Goal: Task Accomplishment & Management: Manage account settings

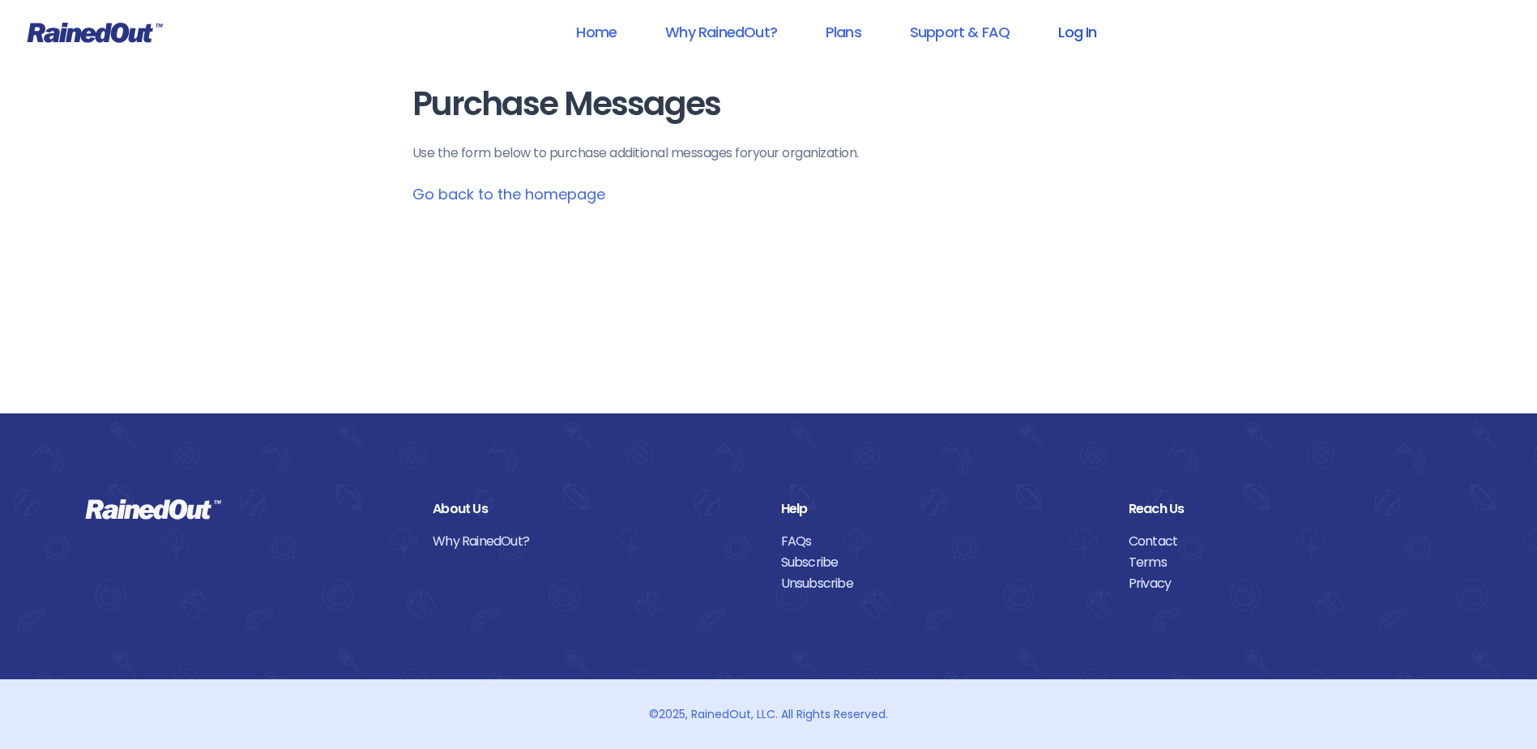
click at [1066, 31] on link "Log In" at bounding box center [1077, 32] width 80 height 36
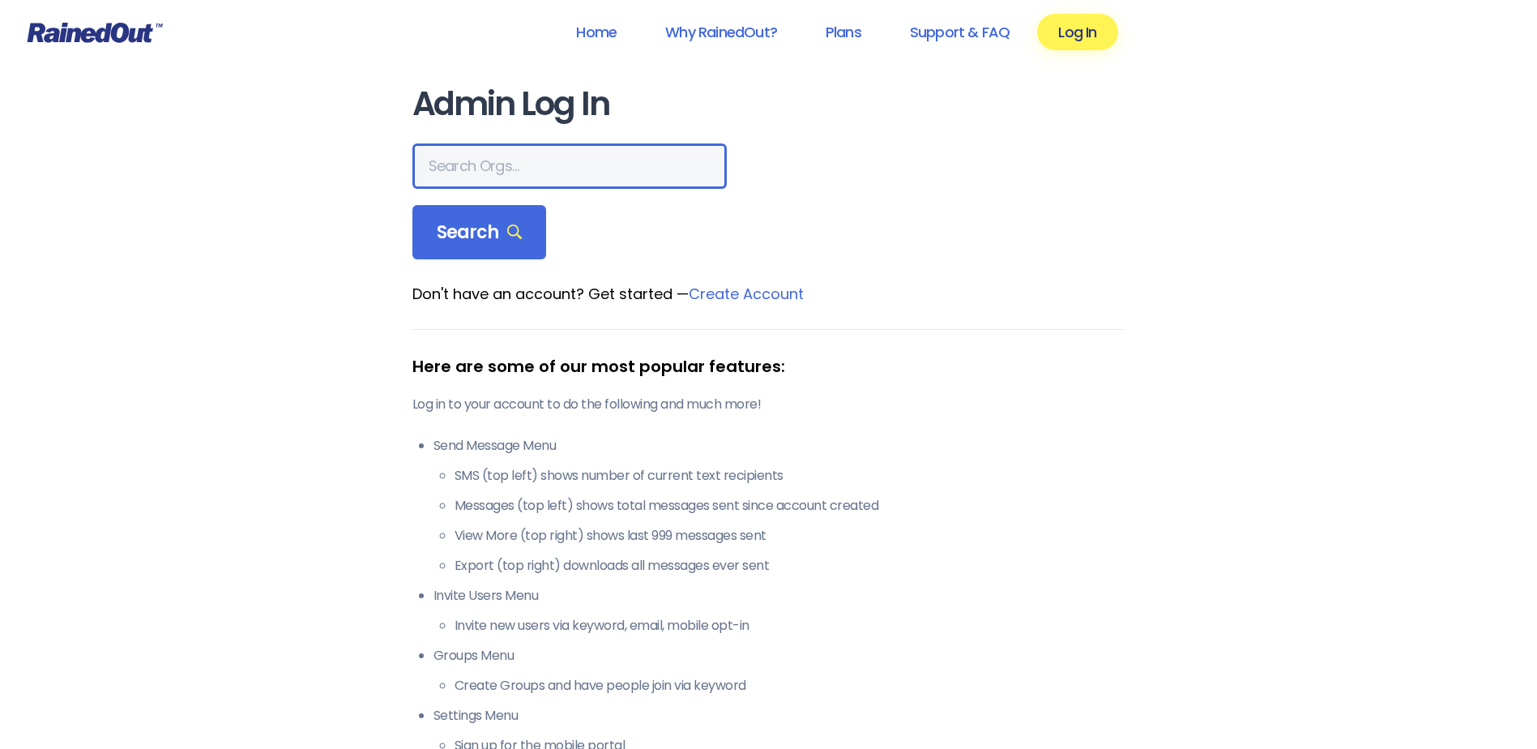
click at [474, 174] on input "text" at bounding box center [570, 165] width 314 height 45
type input "HFAH"
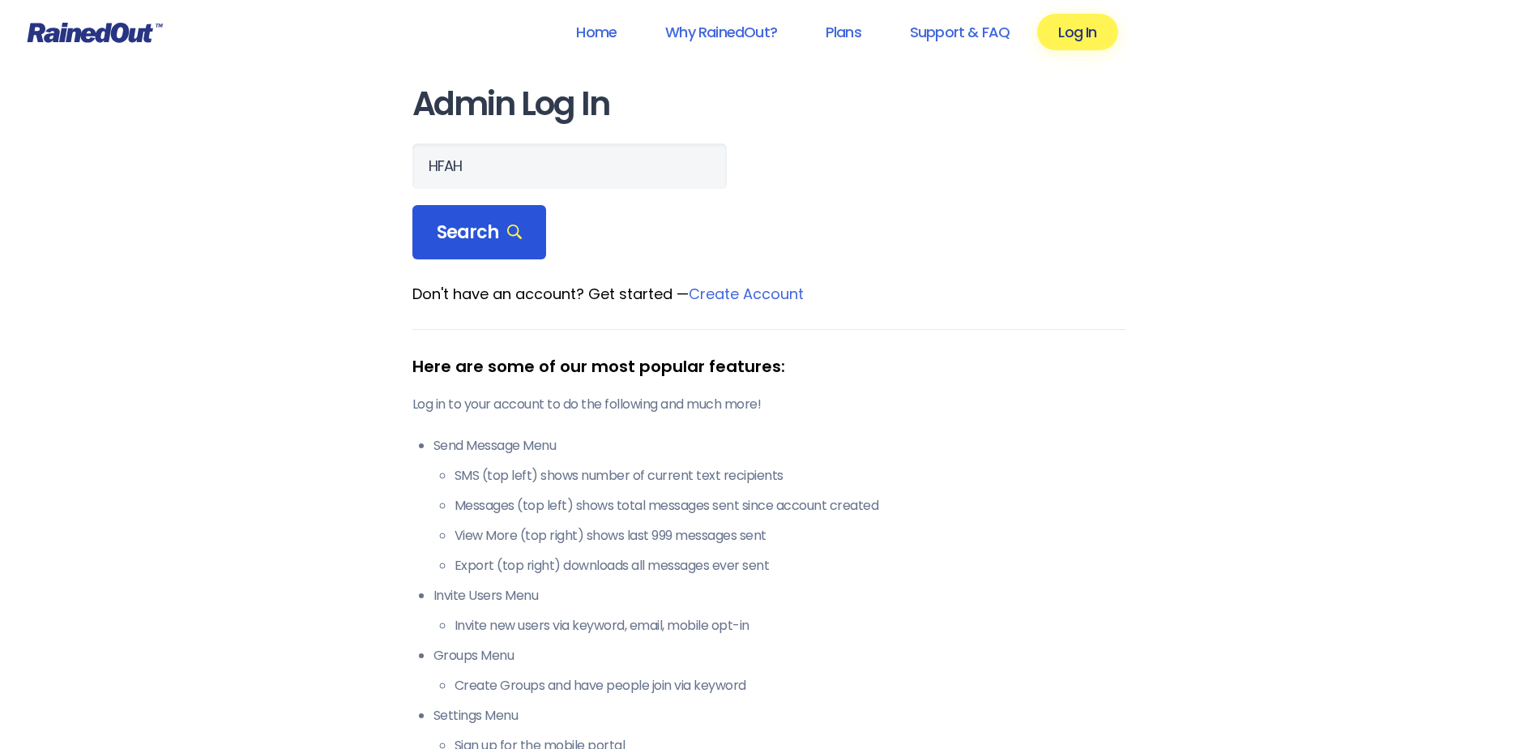
click at [476, 238] on span "Search" at bounding box center [480, 232] width 86 height 23
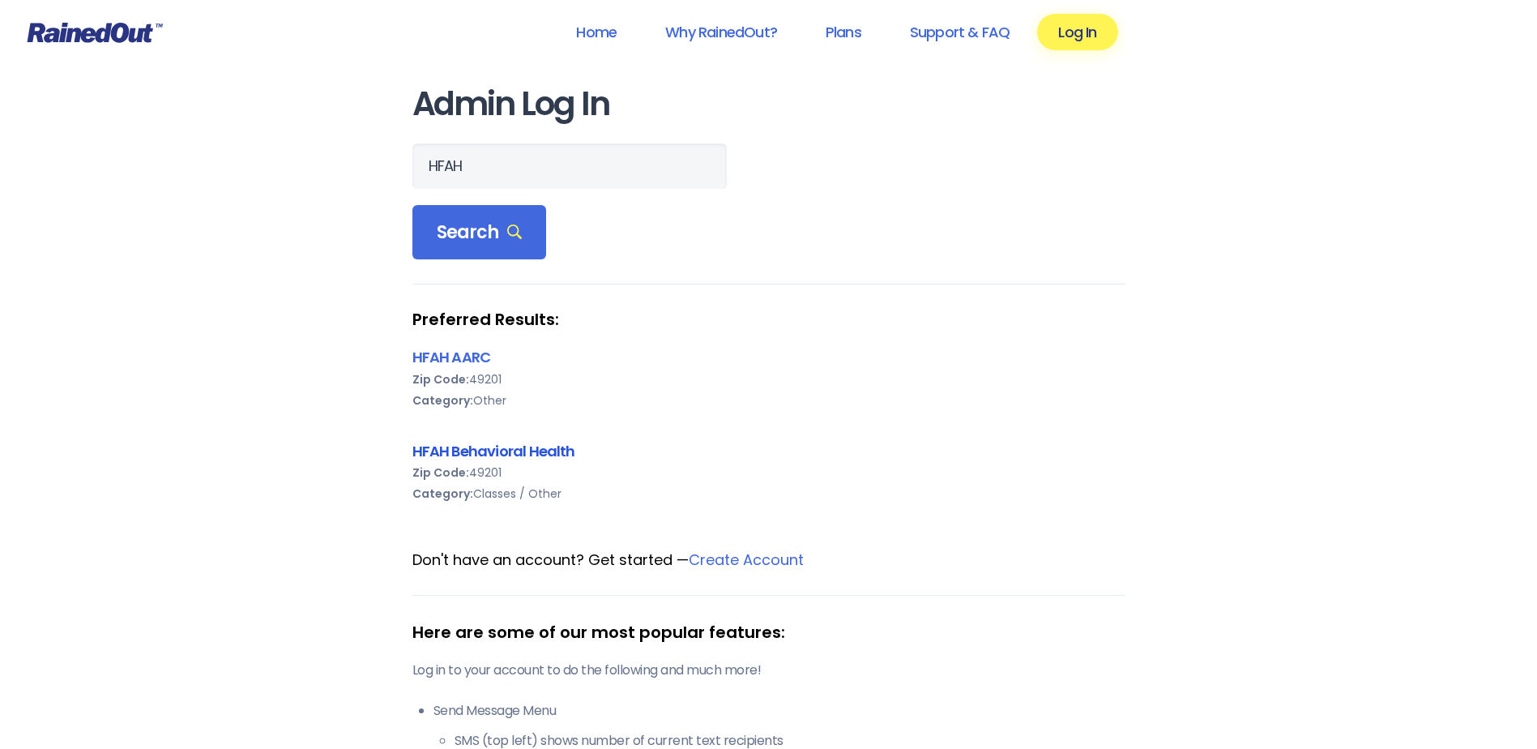
click at [499, 456] on link "HFAH Behavioral Health" at bounding box center [494, 451] width 163 height 20
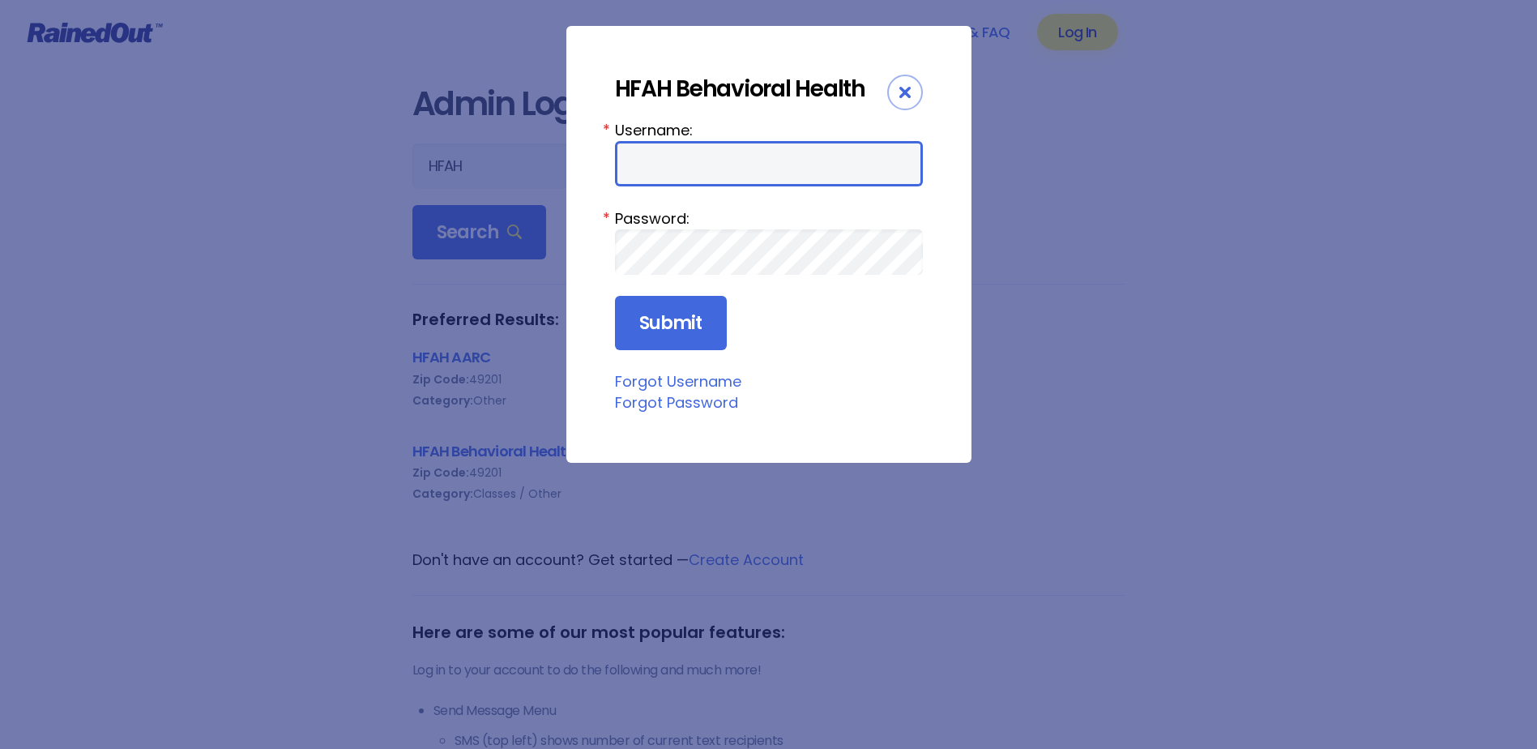
type input "ChargeNurse"
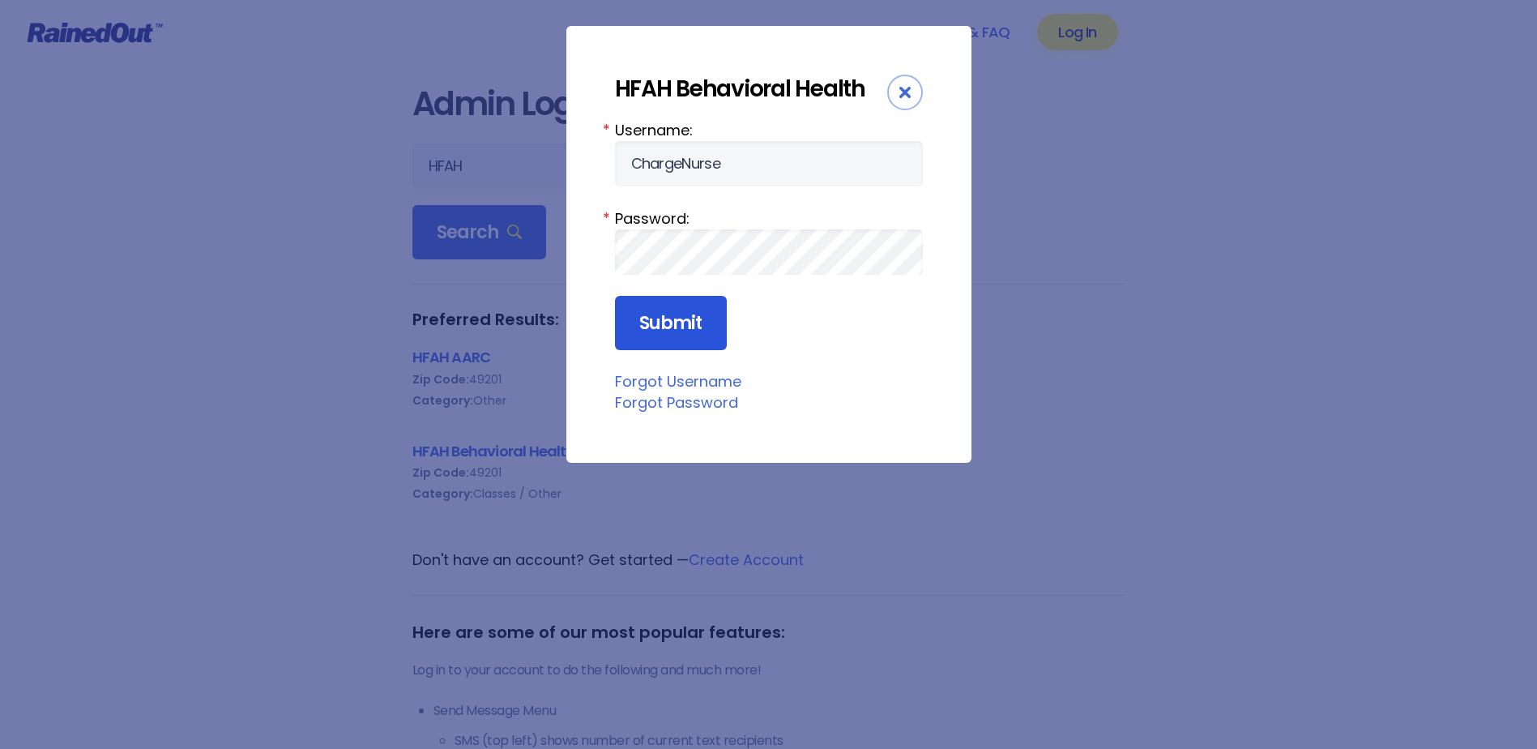
click at [692, 306] on input "Submit" at bounding box center [671, 323] width 112 height 55
